Goal: Information Seeking & Learning: Get advice/opinions

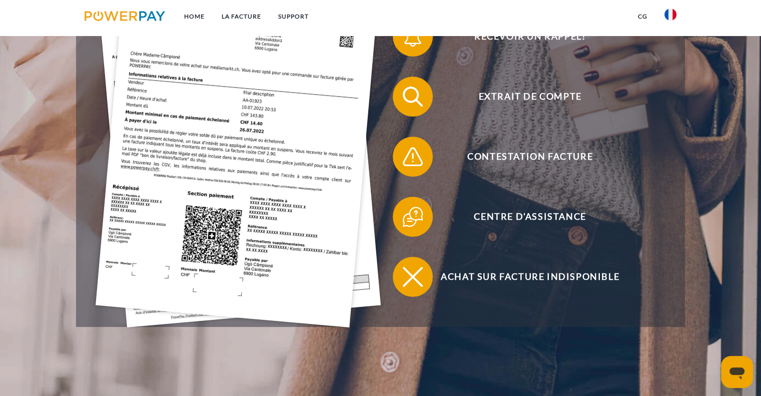
scroll to position [313, 0]
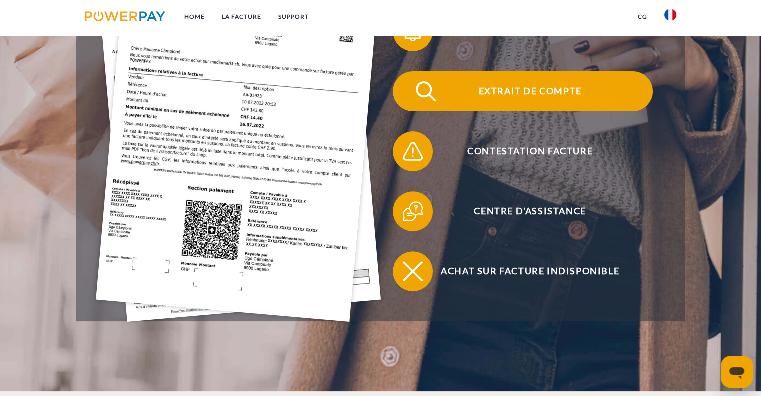
click at [552, 88] on span "Extrait de compte" at bounding box center [529, 91] width 245 height 40
click at [431, 93] on img at bounding box center [425, 91] width 25 height 25
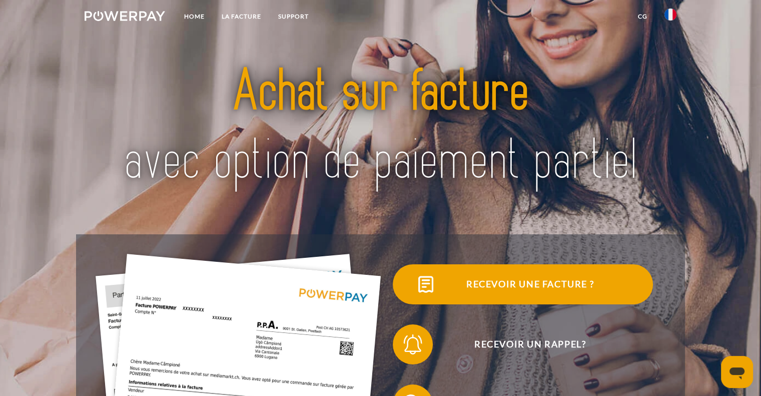
click at [530, 288] on span "Recevoir une facture ?" at bounding box center [529, 284] width 245 height 40
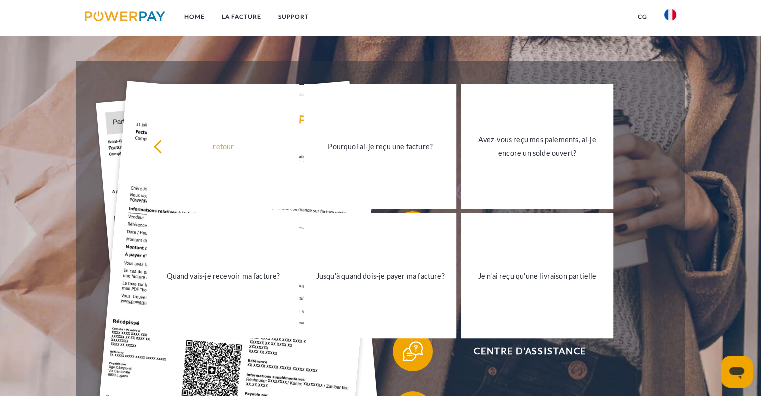
scroll to position [193, 0]
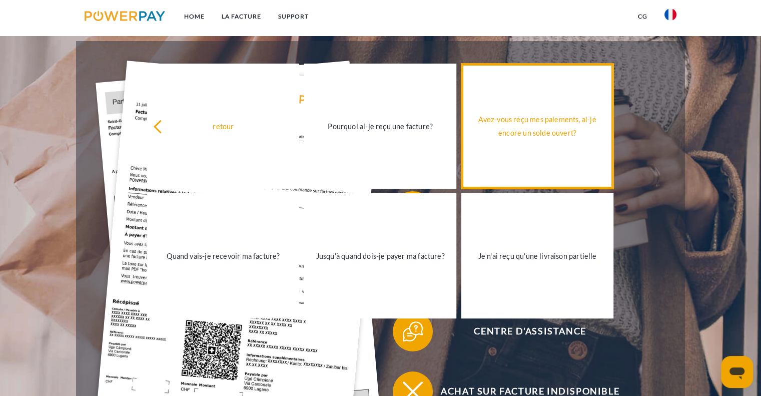
click at [570, 121] on div "Avez-vous reçu mes paiements, ai-je encore un solde ouvert?" at bounding box center [538, 126] width 140 height 27
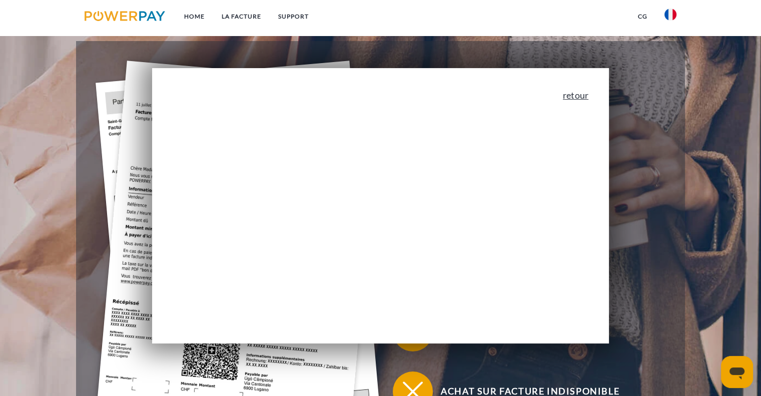
click at [583, 98] on link "retour" at bounding box center [576, 95] width 26 height 9
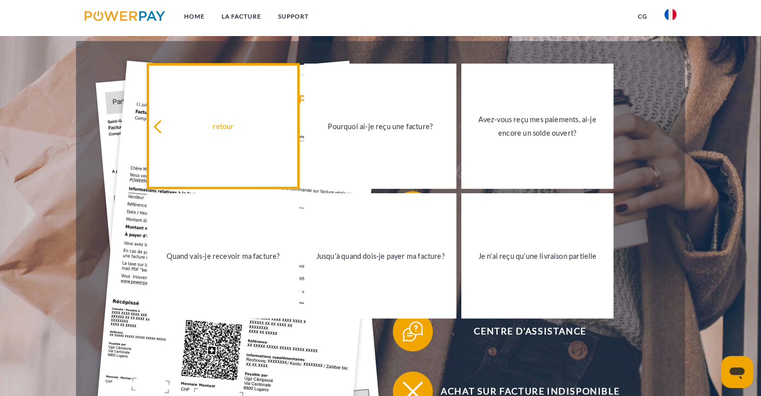
click at [200, 121] on div "retour" at bounding box center [223, 126] width 140 height 14
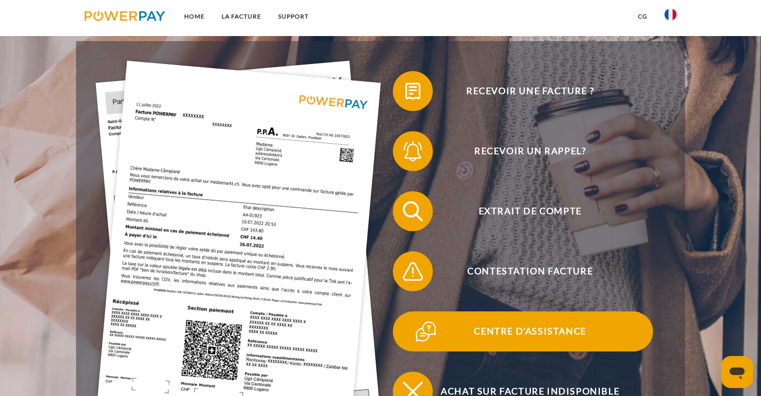
click at [529, 332] on span "Centre d'assistance" at bounding box center [529, 331] width 245 height 40
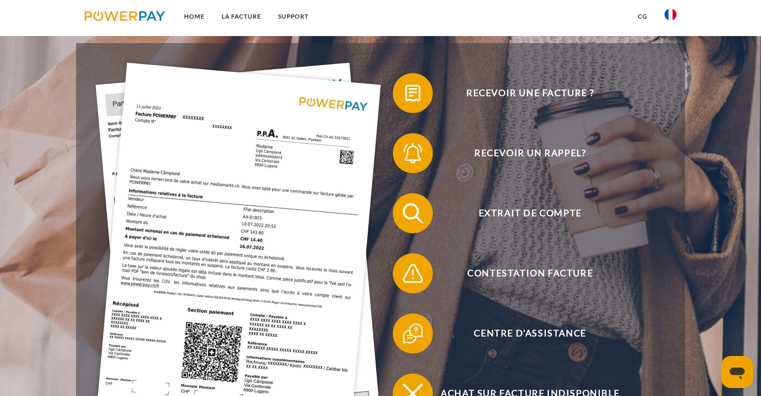
scroll to position [200, 0]
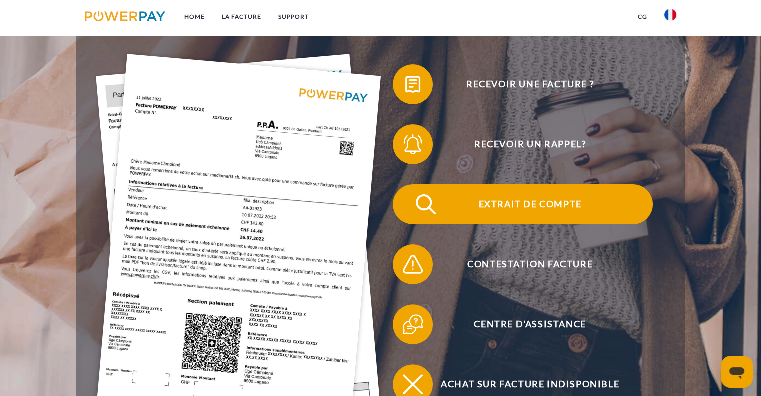
click at [435, 204] on img at bounding box center [425, 204] width 25 height 25
